Goal: Complete application form

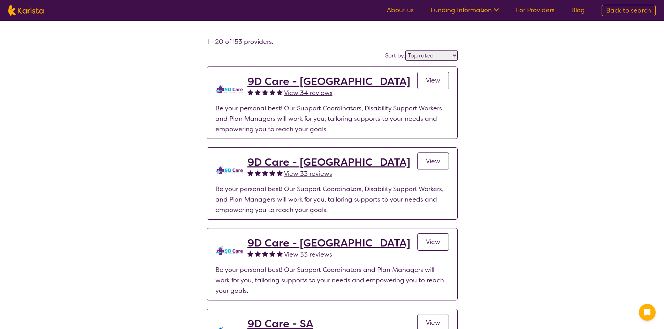
select select "by_score"
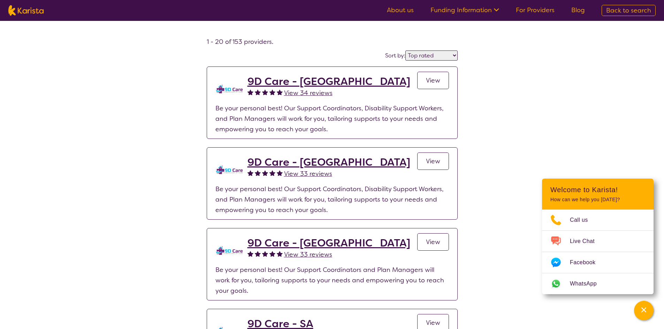
click at [612, 11] on span "Back to search" at bounding box center [628, 10] width 45 height 8
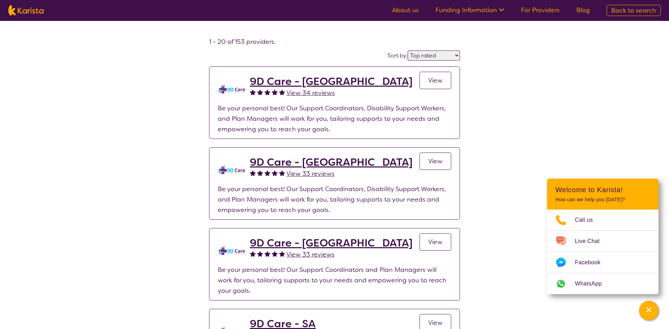
select select "[MEDICAL_DATA]"
select select "AG"
select select "NDIS"
select select "[MEDICAL_DATA]"
select select "AG"
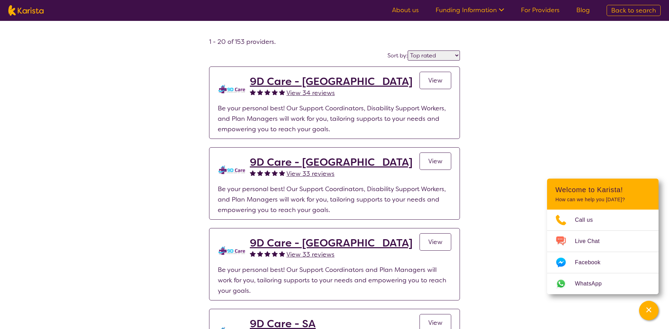
select select "NDIS"
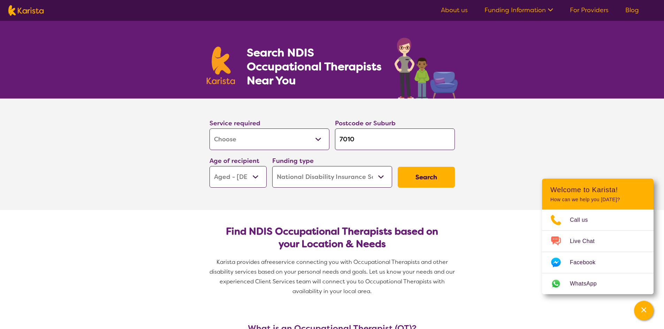
click at [381, 179] on select "Home Care Package (HCP) National Disability Insurance Scheme (NDIS) I don't know" at bounding box center [332, 177] width 120 height 22
click at [427, 174] on button "Search" at bounding box center [425, 177] width 57 height 21
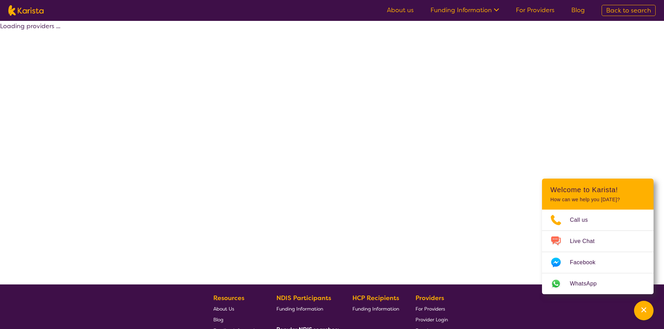
select select "NDIS"
select select "[MEDICAL_DATA]"
select select "AG"
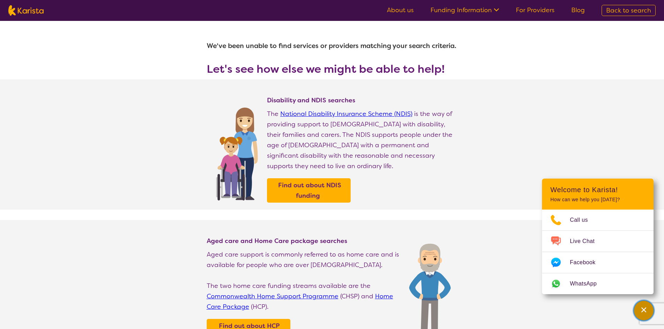
click at [650, 309] on div "Channel Menu" at bounding box center [643, 310] width 14 height 15
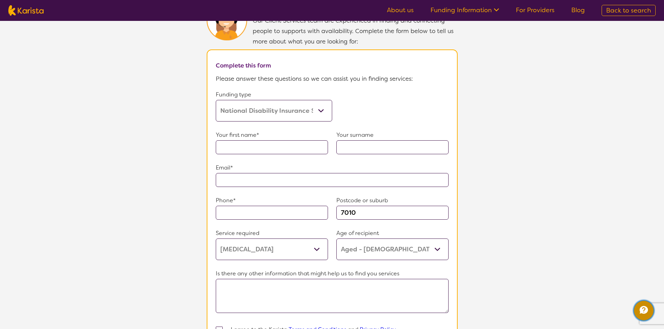
scroll to position [379, 0]
click at [276, 139] on input "text" at bounding box center [272, 146] width 112 height 14
type input "[PERSON_NAME]"
click at [358, 141] on input "text" at bounding box center [392, 146] width 112 height 14
drag, startPoint x: 358, startPoint y: 141, endPoint x: 380, endPoint y: 157, distance: 27.5
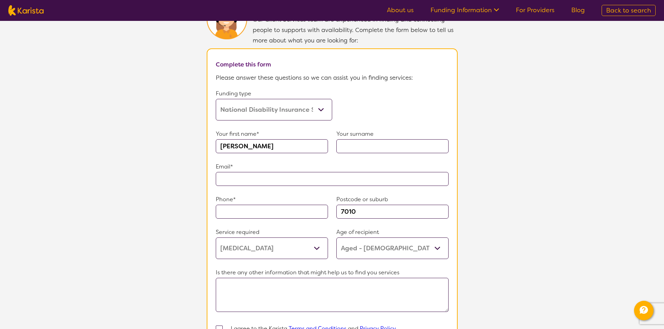
click at [380, 157] on form "Funding type Home Care Package (HCP) Home Care Package - Level 1 Home Care Pack…" at bounding box center [332, 227] width 233 height 279
click at [334, 183] on form "Funding type Home Care Package (HCP) Home Care Package - Level 1 Home Care Pack…" at bounding box center [332, 227] width 233 height 279
click at [330, 177] on input "text" at bounding box center [332, 179] width 233 height 14
click at [261, 174] on input "**********" at bounding box center [332, 179] width 233 height 14
type input "**********"
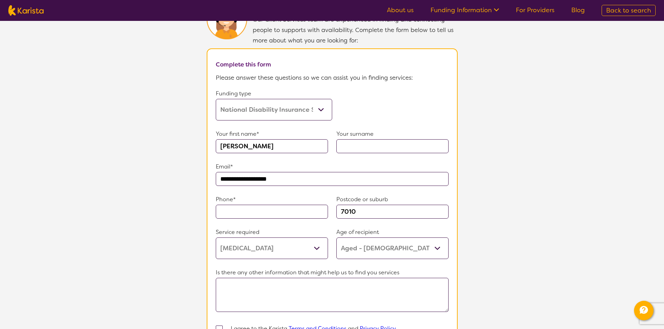
click at [257, 209] on input "text" at bounding box center [272, 212] width 112 height 14
type input "0448482723"
drag, startPoint x: 366, startPoint y: 208, endPoint x: 326, endPoint y: 211, distance: 39.9
click at [326, 211] on div "Phone* [PHONE_NUMBER] Postcode or suburb 7010" at bounding box center [332, 210] width 233 height 33
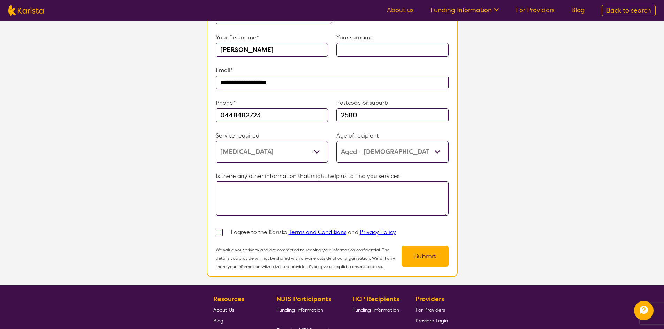
scroll to position [484, 0]
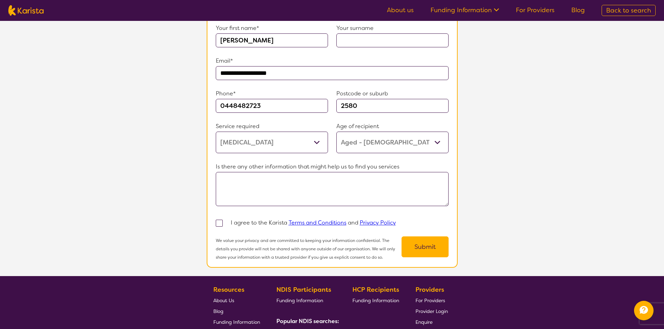
type input "2580"
click at [375, 35] on input "text" at bounding box center [392, 40] width 112 height 14
type input "[PERSON_NAME]"
click at [264, 176] on textarea at bounding box center [332, 189] width 233 height 34
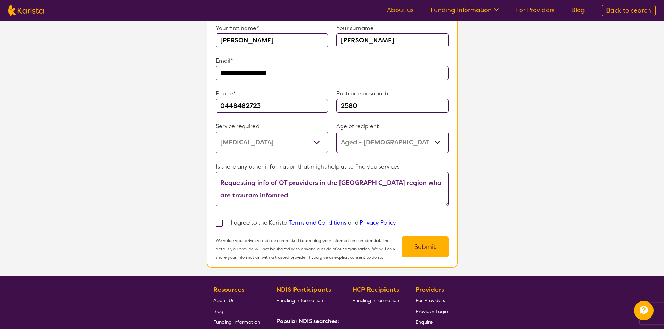
click at [416, 179] on textarea "Requesting info of OT providers in the [GEOGRAPHIC_DATA] region who are trauram…" at bounding box center [332, 189] width 233 height 34
type textarea "Requesting info of OT providers in the [GEOGRAPHIC_DATA] region who are trauma …"
click at [219, 219] on label at bounding box center [223, 223] width 15 height 8
click at [226, 220] on input "checkbox" at bounding box center [228, 222] width 5 height 5
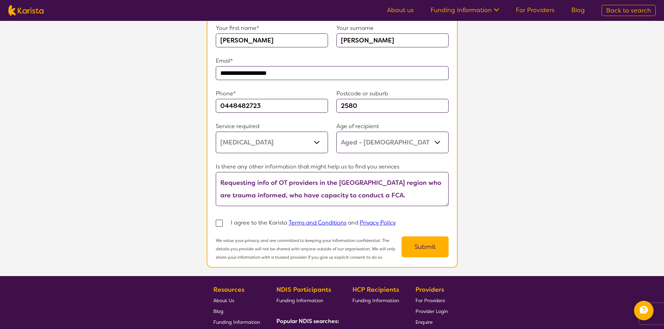
checkbox input "true"
click at [420, 243] on button "Submit" at bounding box center [424, 246] width 47 height 21
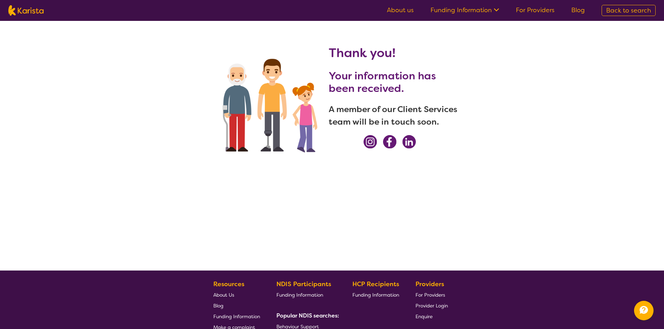
scroll to position [12, 0]
